Goal: Task Accomplishment & Management: Manage account settings

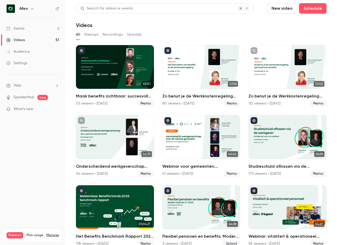
click at [32, 29] on link "Events 2" at bounding box center [32, 29] width 65 height 12
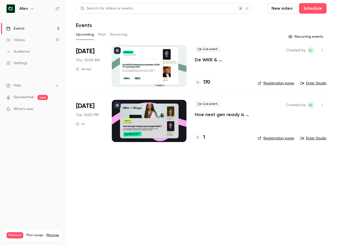
click at [207, 60] on p "De WKR & arbeidsvoorwaarden 2026 - [DATE] editie" at bounding box center [222, 60] width 54 height 6
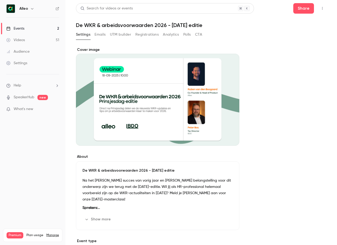
click at [147, 34] on button "Registrations" at bounding box center [146, 34] width 23 height 8
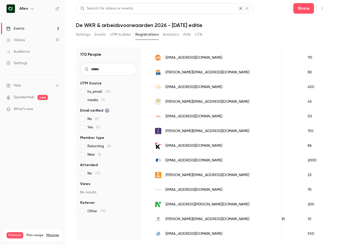
scroll to position [63, 0]
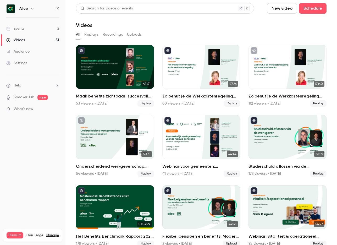
click at [34, 9] on icon "button" at bounding box center [32, 9] width 4 height 4
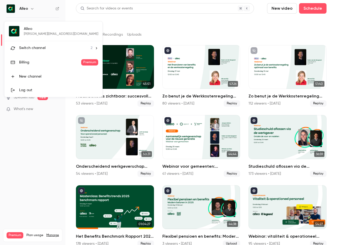
click at [33, 8] on div at bounding box center [168, 122] width 337 height 245
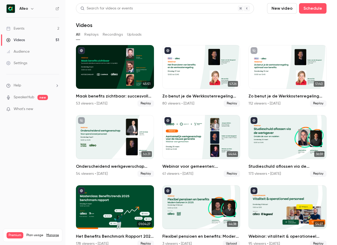
click at [37, 29] on link "Events 2" at bounding box center [32, 29] width 65 height 12
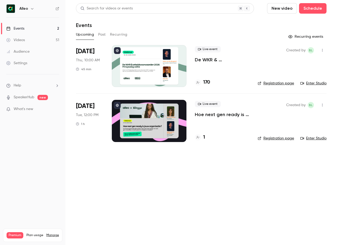
click at [32, 8] on icon "button" at bounding box center [32, 8] width 2 height 1
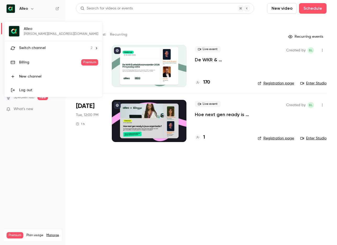
click at [35, 49] on span "Switch channel" at bounding box center [32, 48] width 26 height 6
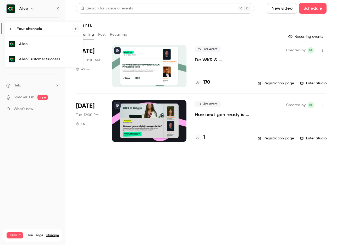
click at [35, 62] on link "Alleo Customer Success" at bounding box center [43, 59] width 79 height 15
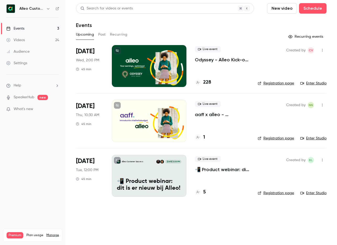
click at [227, 169] on p "📲 Product webinar: dit is er nieuw bij Alleo!" at bounding box center [222, 169] width 54 height 6
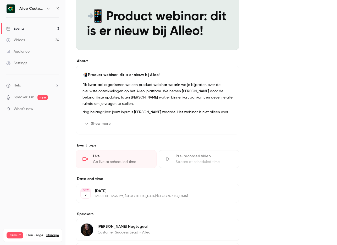
scroll to position [96, 0]
click at [88, 122] on icon "button" at bounding box center [87, 123] width 4 height 4
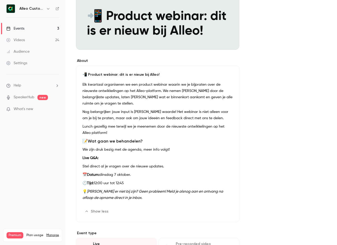
click at [109, 136] on p "Lunch gezellig mee terwijl we je meenemen door de nieuwste ontwikkelingen op he…" at bounding box center [158, 129] width 150 height 13
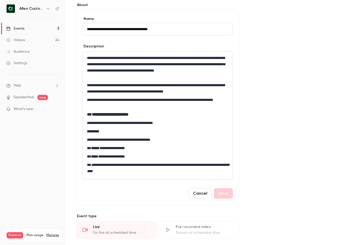
scroll to position [152, 0]
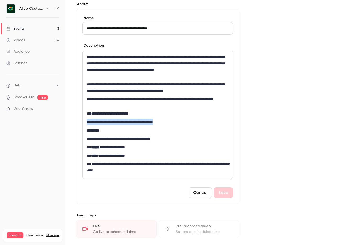
drag, startPoint x: 87, startPoint y: 121, endPoint x: 177, endPoint y: 122, distance: 89.6
click at [177, 122] on p "**********" at bounding box center [157, 122] width 141 height 6
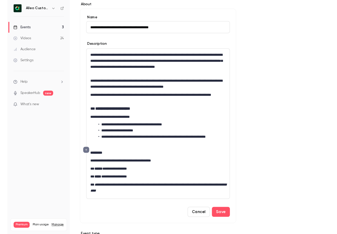
scroll to position [0, 0]
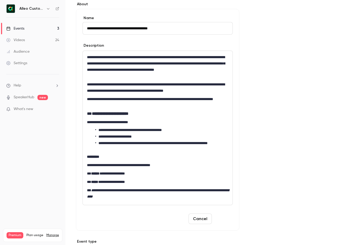
click at [224, 215] on button "Save" at bounding box center [223, 219] width 19 height 10
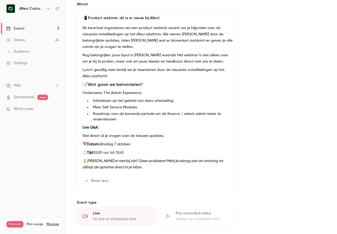
scroll to position [152, 0]
click at [38, 7] on h6 "Alleo Customer Success" at bounding box center [31, 8] width 25 height 5
click at [45, 8] on button "button" at bounding box center [48, 9] width 6 height 6
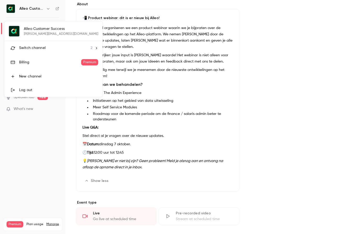
click at [33, 48] on span "Switch channel" at bounding box center [32, 48] width 26 height 6
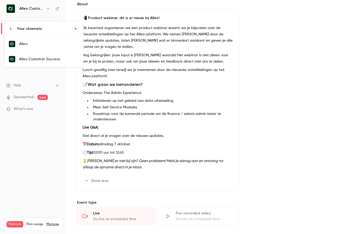
click at [31, 45] on div "Alleo" at bounding box center [49, 43] width 60 height 5
